Goal: Navigation & Orientation: Find specific page/section

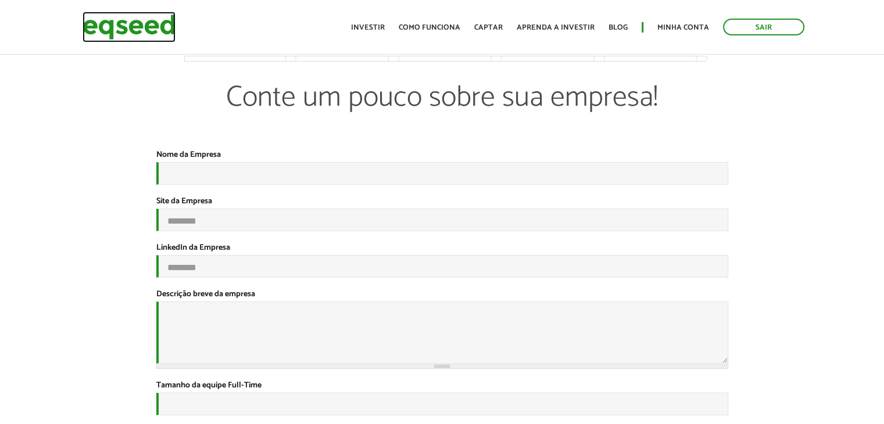
click at [102, 15] on img at bounding box center [129, 27] width 93 height 31
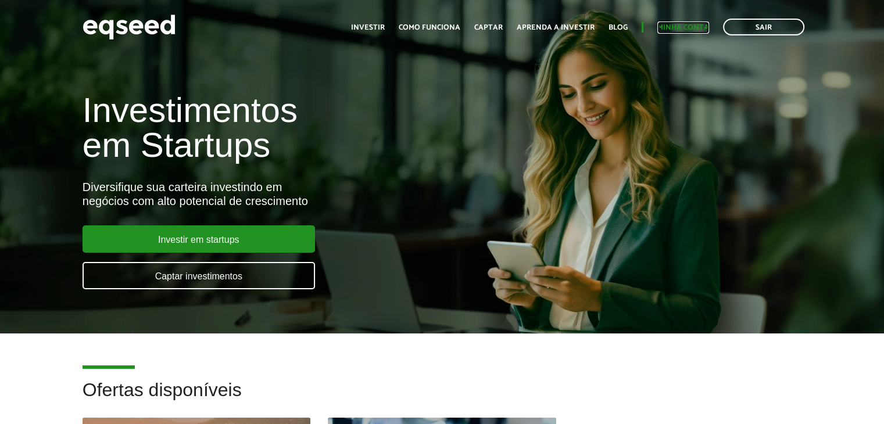
click at [675, 28] on link "Minha conta" at bounding box center [684, 28] width 52 height 8
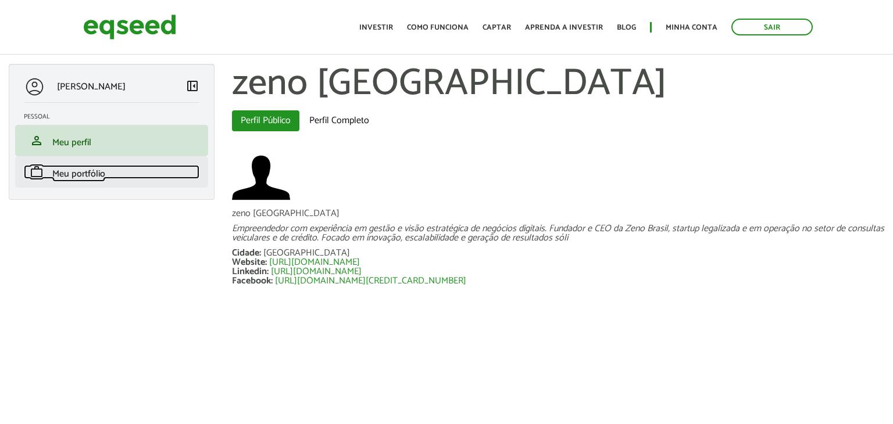
click at [93, 171] on span "Meu portfólio" at bounding box center [78, 174] width 53 height 16
